Goal: Find specific fact: Find specific fact

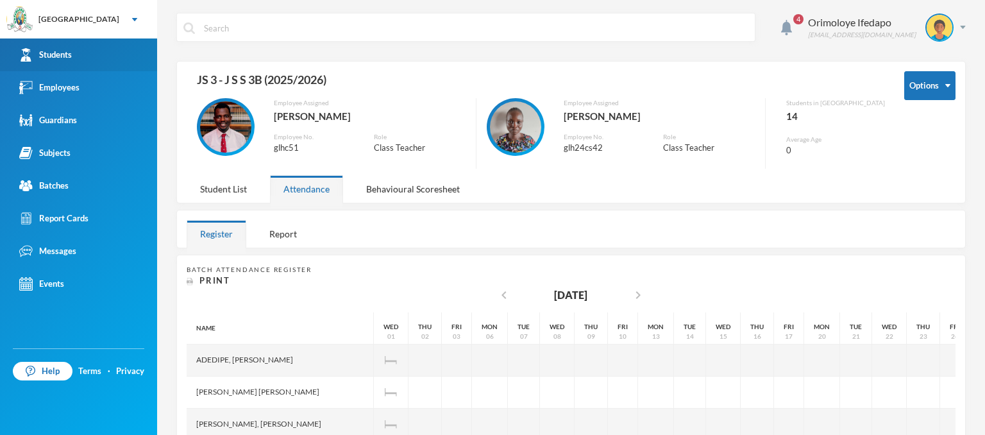
click at [45, 56] on div "Students" at bounding box center [45, 54] width 53 height 13
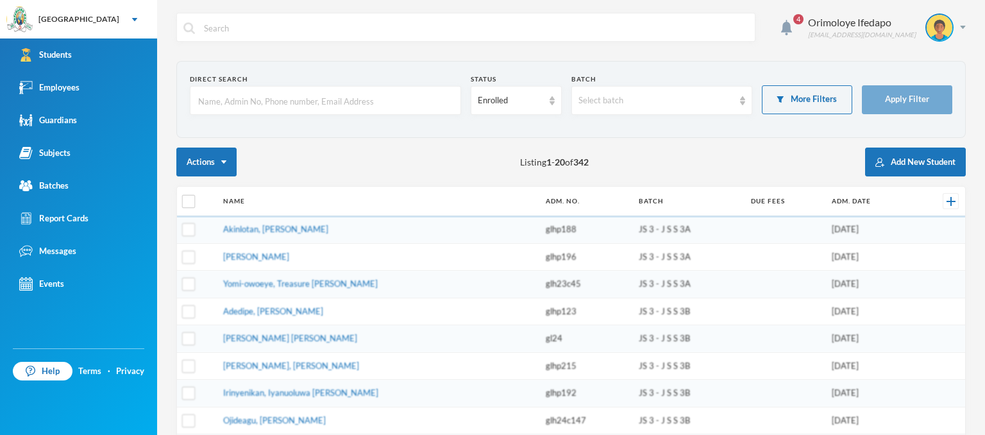
click at [303, 105] on input "text" at bounding box center [325, 101] width 257 height 29
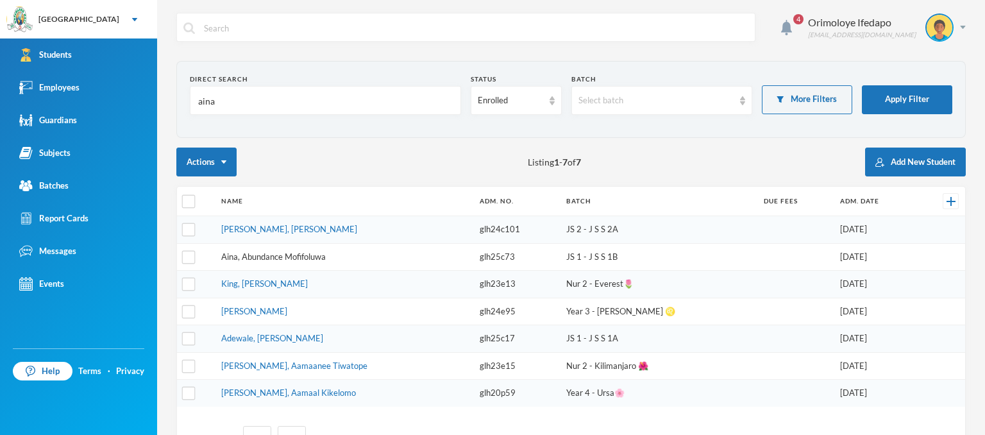
type input "aina"
click at [260, 254] on link "Aina, Abundance Mofifoluwa" at bounding box center [273, 256] width 105 height 10
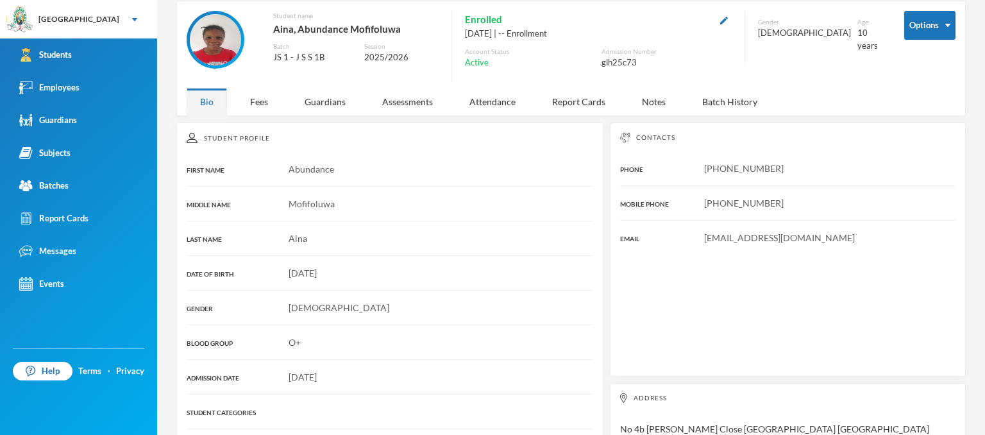
scroll to position [192, 0]
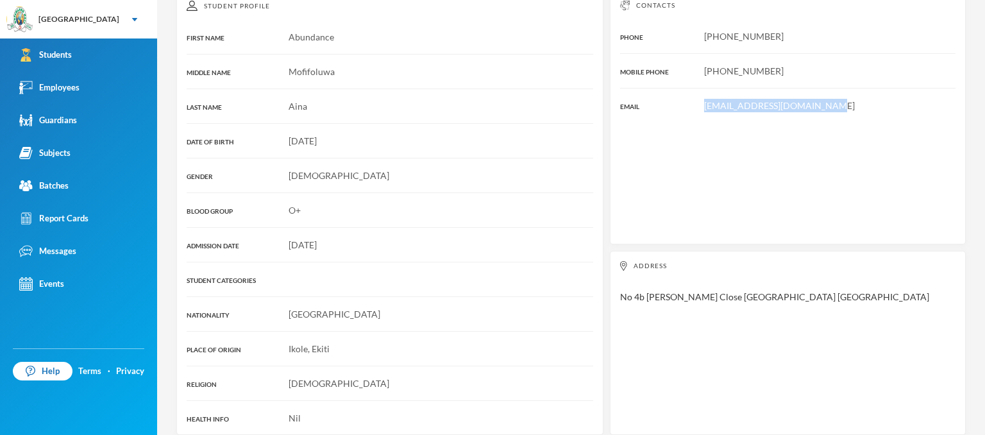
drag, startPoint x: 817, startPoint y: 108, endPoint x: 696, endPoint y: 106, distance: 120.6
click at [696, 106] on div "[EMAIL_ADDRESS][DOMAIN_NAME]" at bounding box center [787, 105] width 335 height 13
copy span "[EMAIL_ADDRESS][DOMAIN_NAME]"
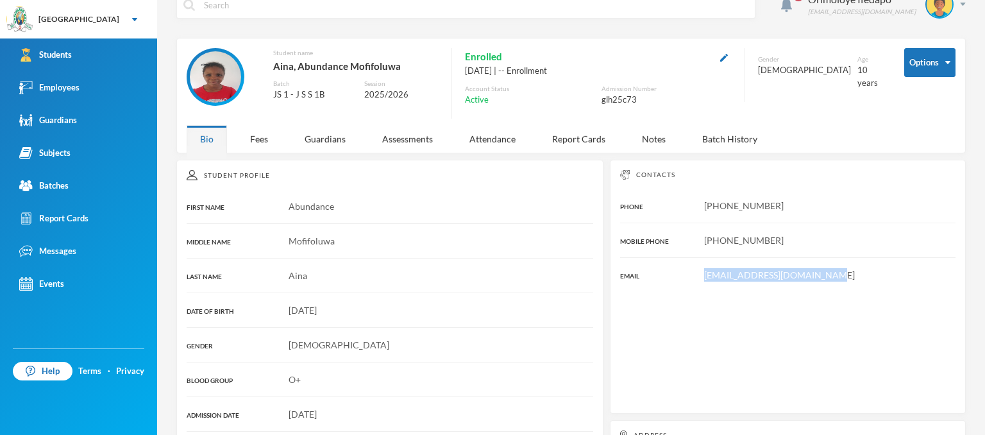
scroll to position [12, 0]
